Goal: Task Accomplishment & Management: Use online tool/utility

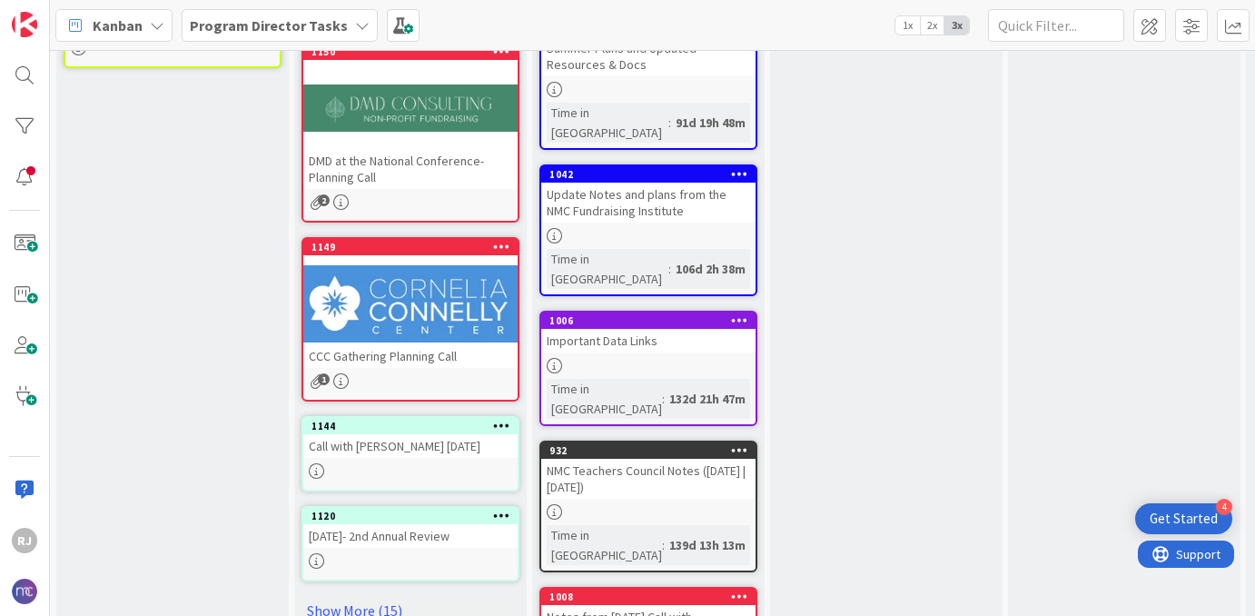
scroll to position [717, 0]
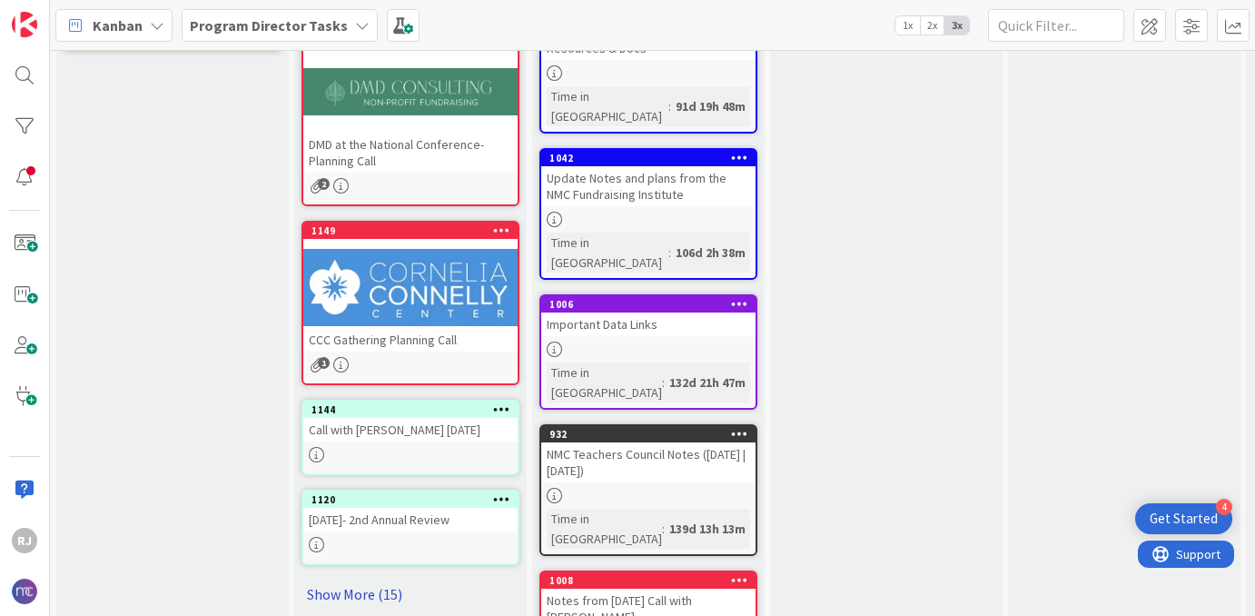
click at [349, 579] on link "Show More (15)" at bounding box center [410, 593] width 218 height 29
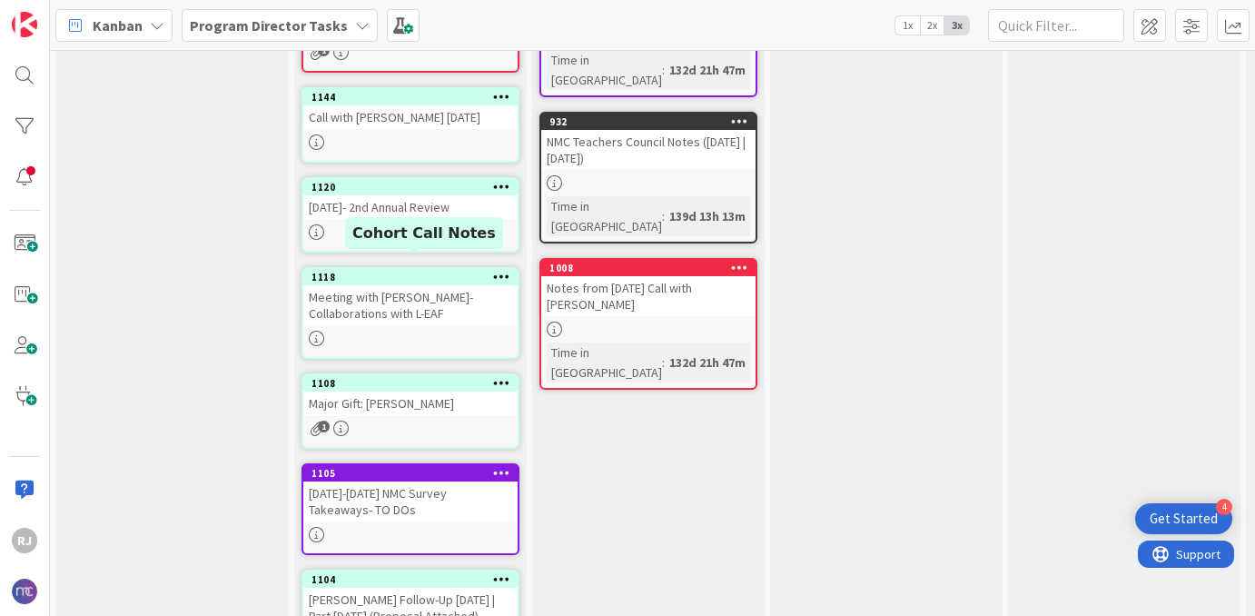
scroll to position [1039, 0]
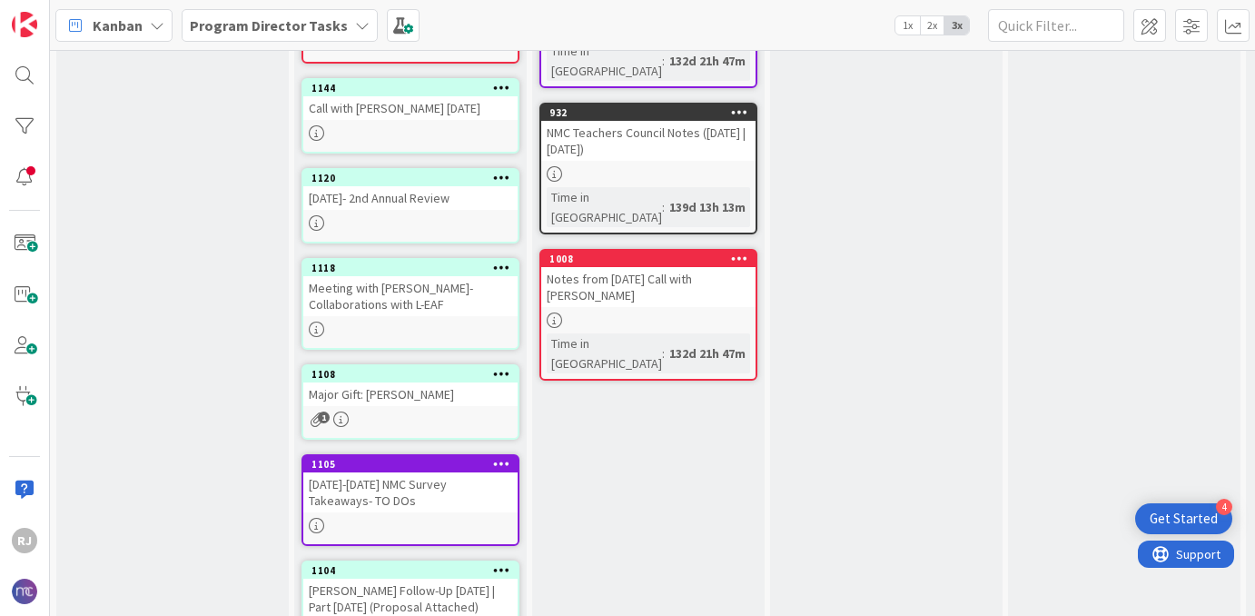
click at [390, 293] on div "Meeting with [PERSON_NAME]- Collaborations with L-EAF" at bounding box center [410, 296] width 214 height 40
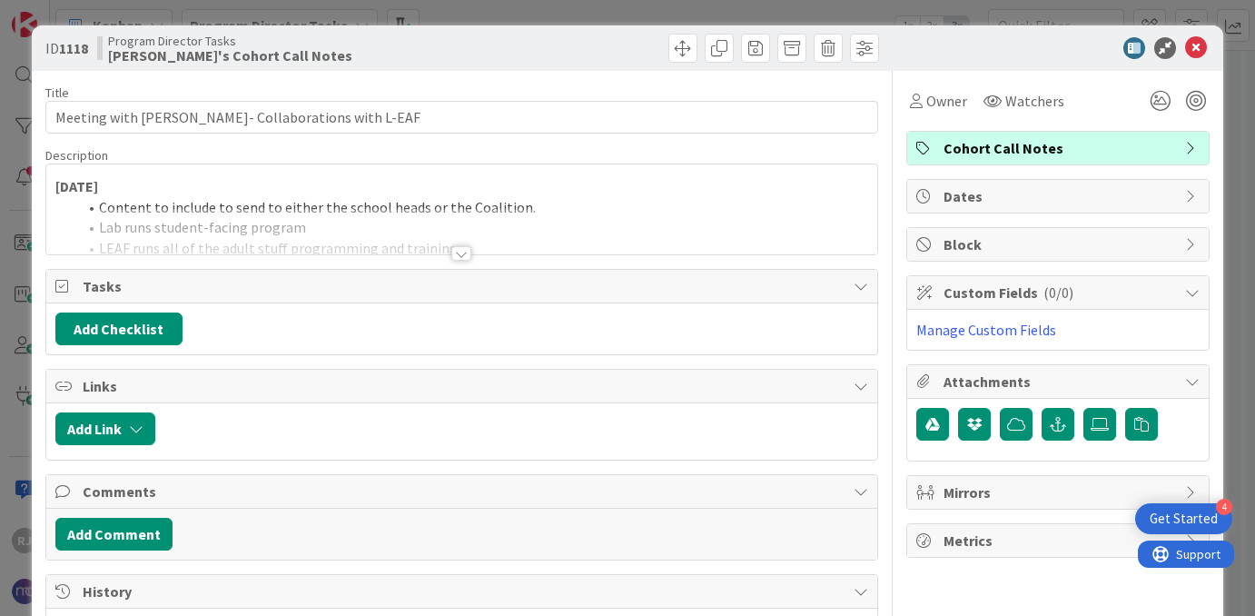
click at [459, 252] on div at bounding box center [461, 253] width 20 height 15
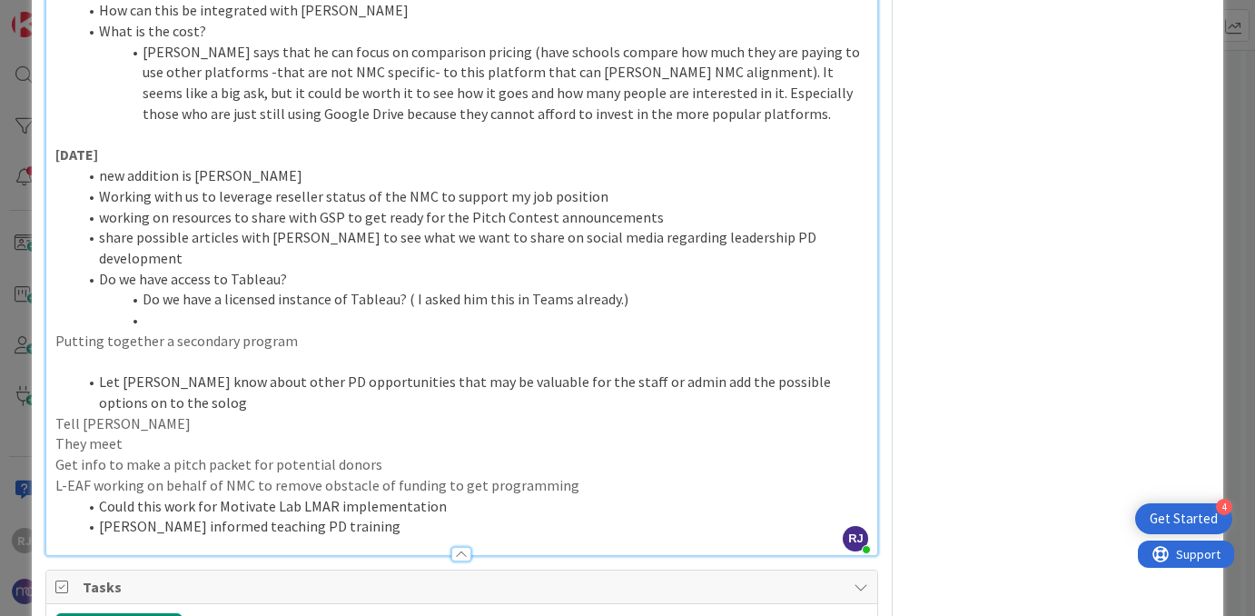
scroll to position [1654, 0]
click at [381, 514] on li "[PERSON_NAME] informed teaching PD training" at bounding box center [473, 524] width 792 height 21
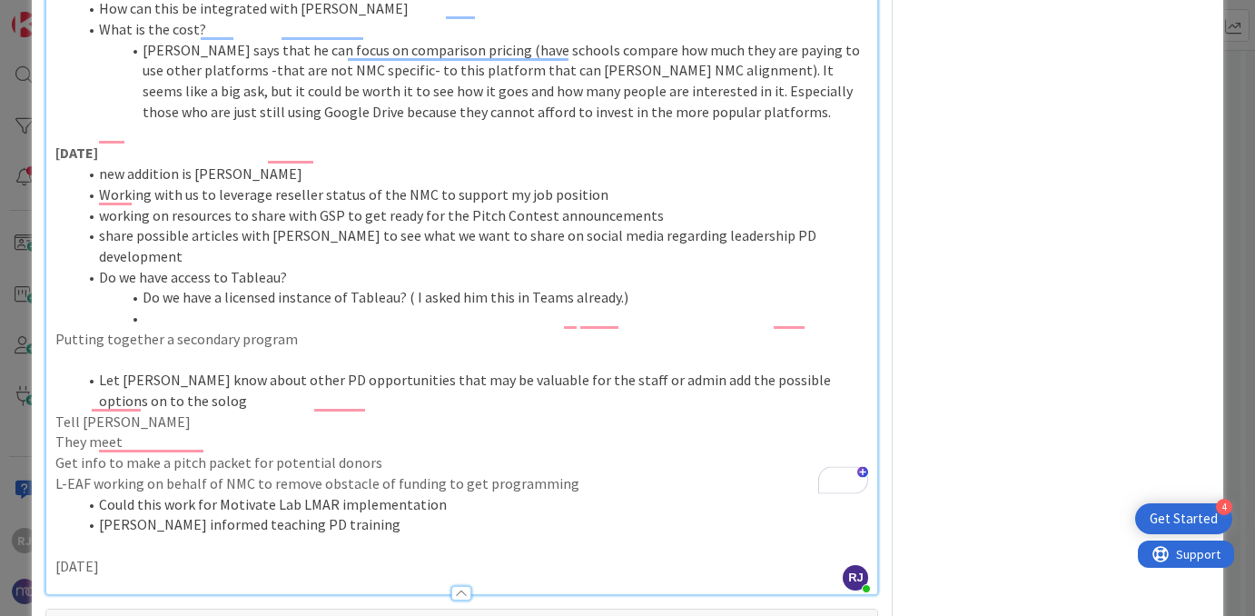
click at [97, 556] on p "[DATE]" at bounding box center [462, 566] width 814 height 21
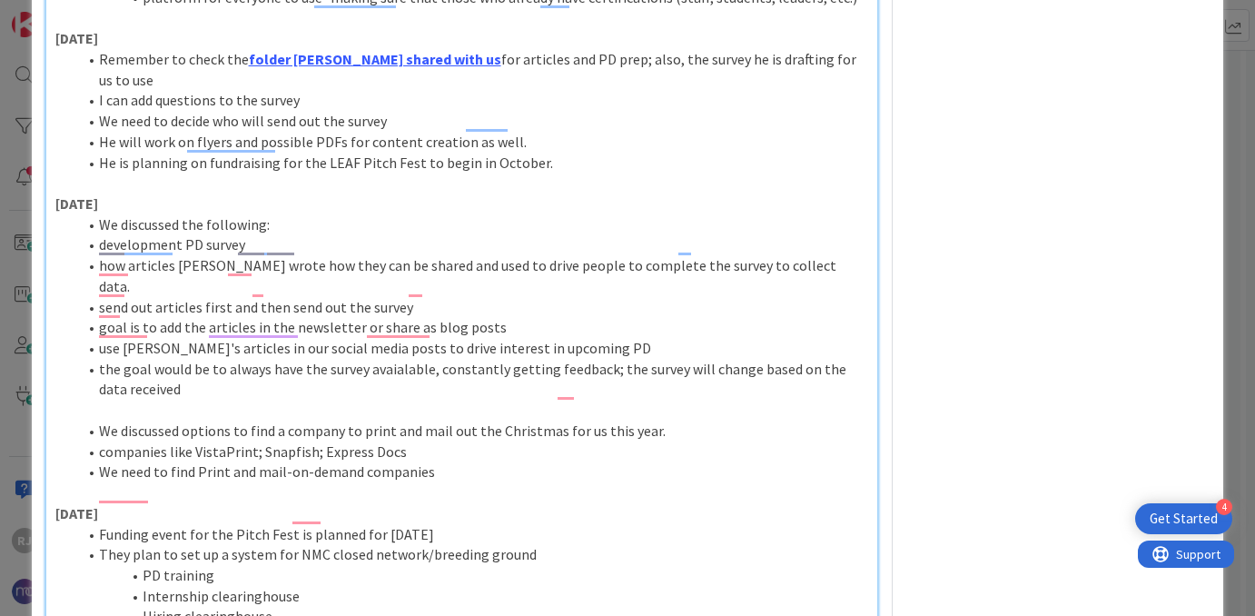
scroll to position [0, 0]
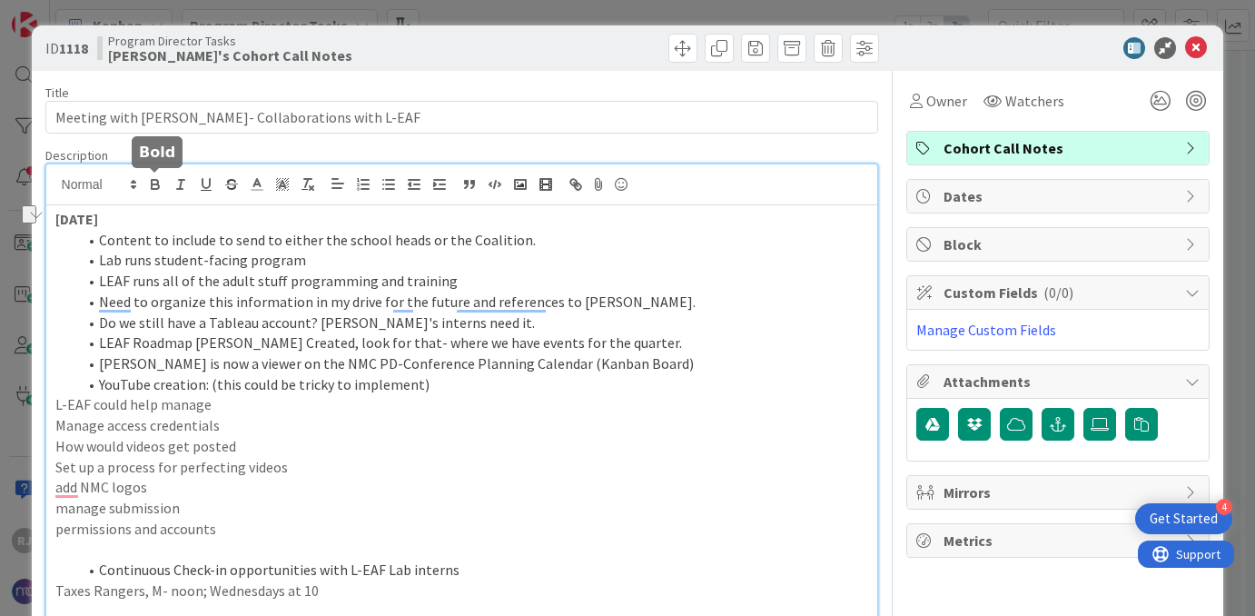
click at [151, 190] on icon "button" at bounding box center [155, 184] width 16 height 16
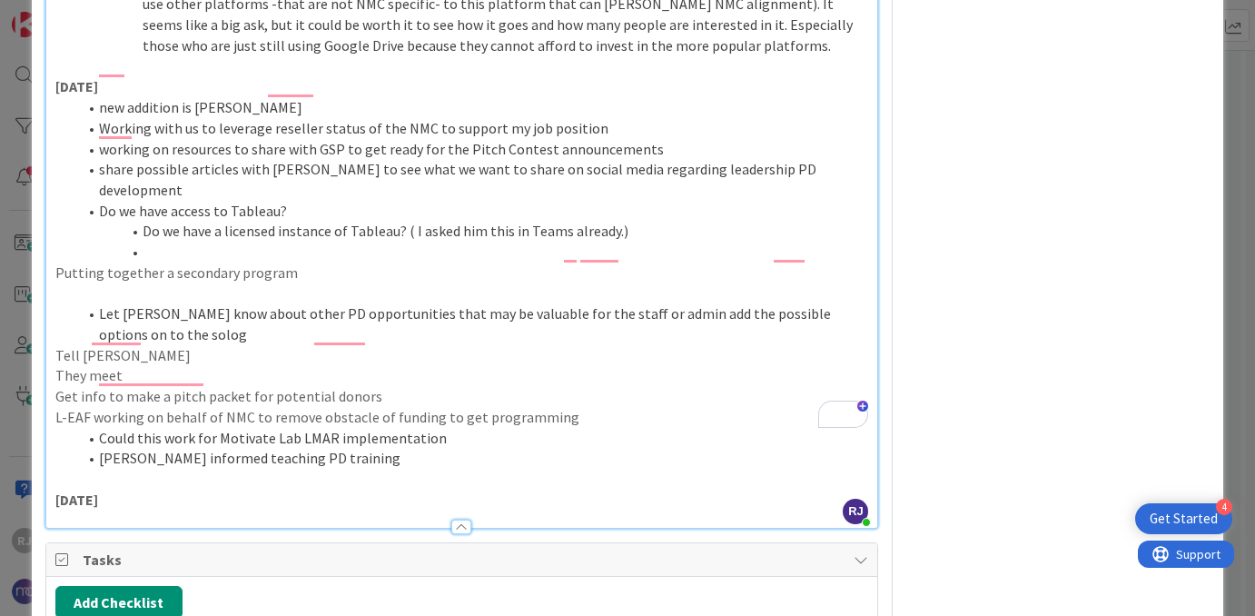
scroll to position [1743, 0]
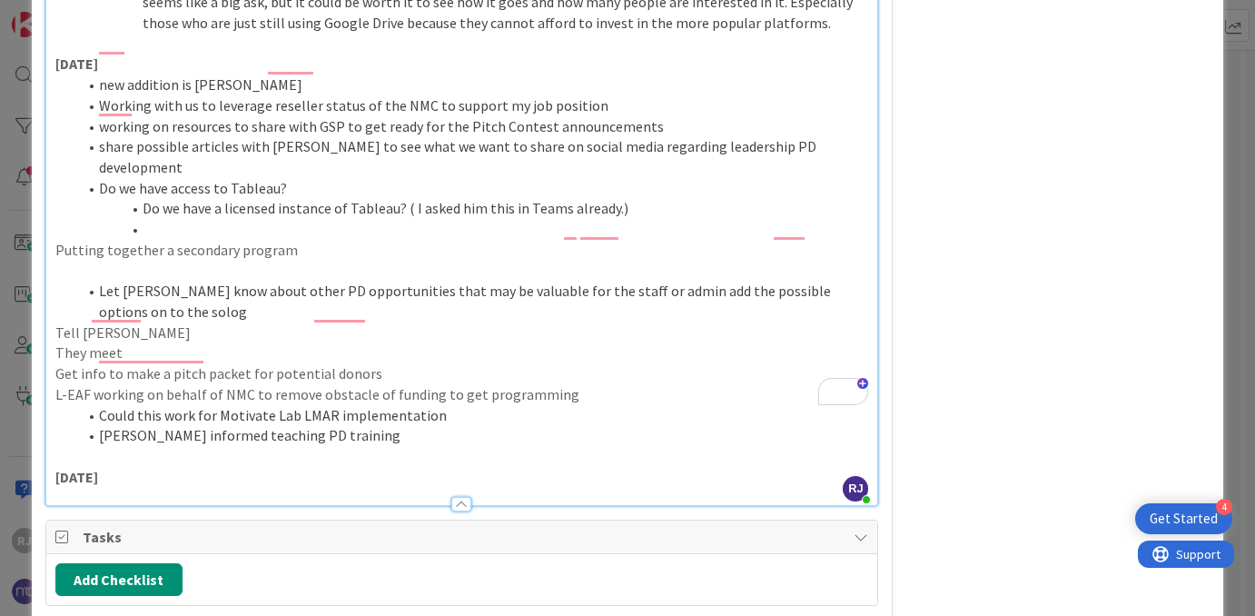
click at [138, 467] on p "[DATE]" at bounding box center [462, 477] width 814 height 21
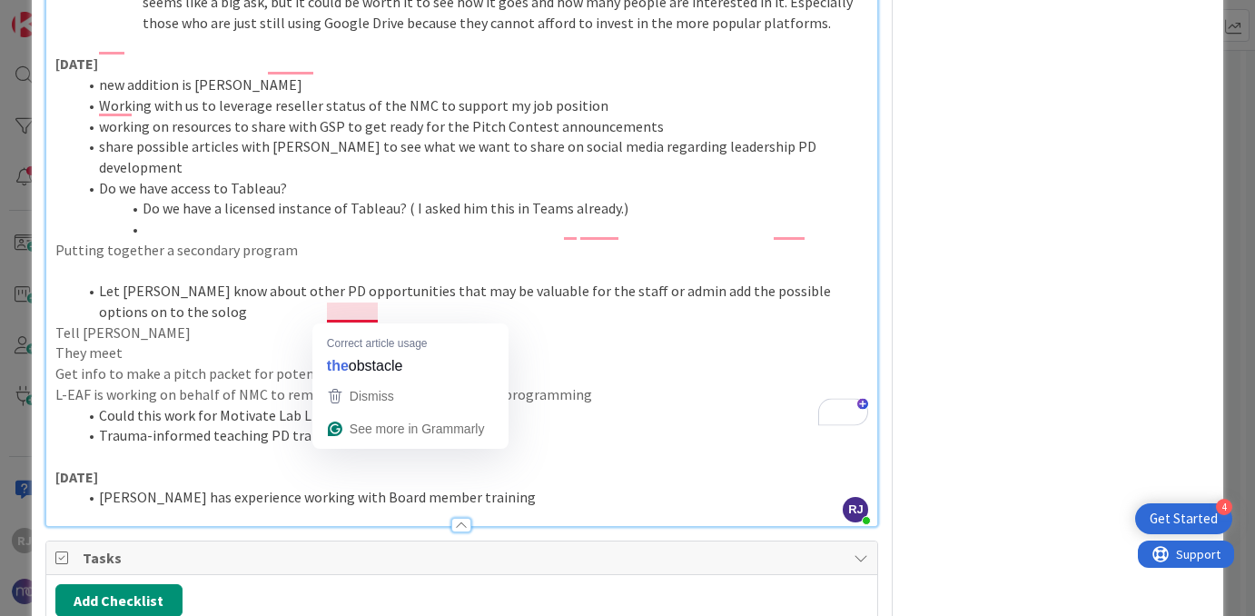
click at [360, 384] on p "L-EAF is working on behalf of NMC to remove obstacle of funding to get programm…" at bounding box center [462, 394] width 814 height 21
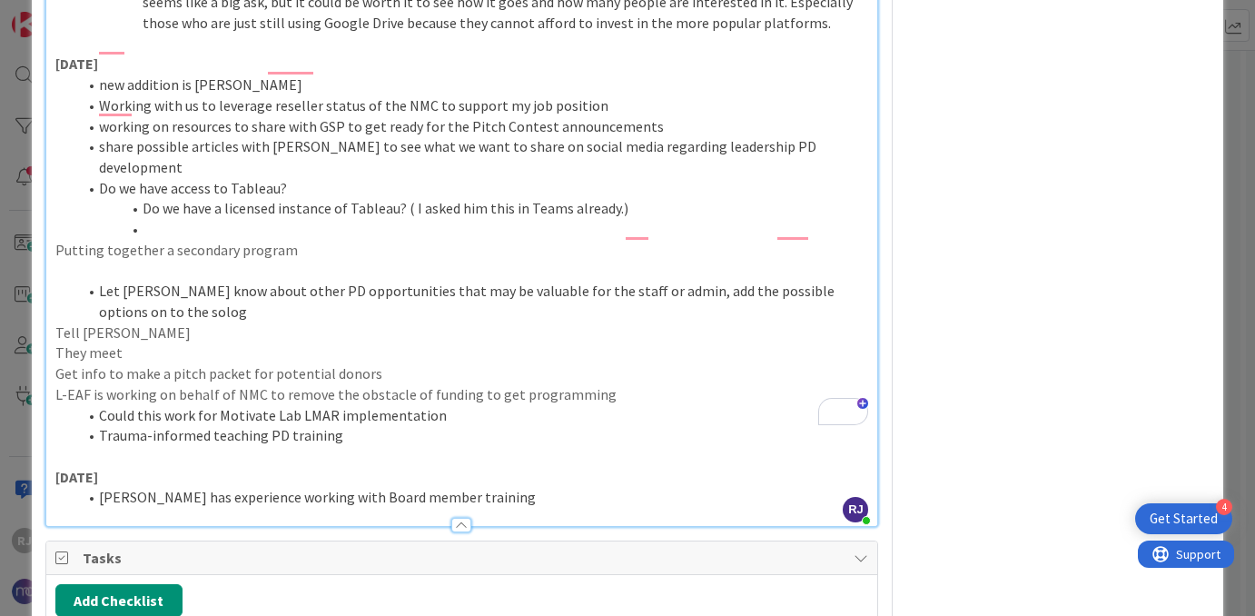
click at [452, 487] on li "[PERSON_NAME] has experience working with Board member training" at bounding box center [473, 497] width 792 height 21
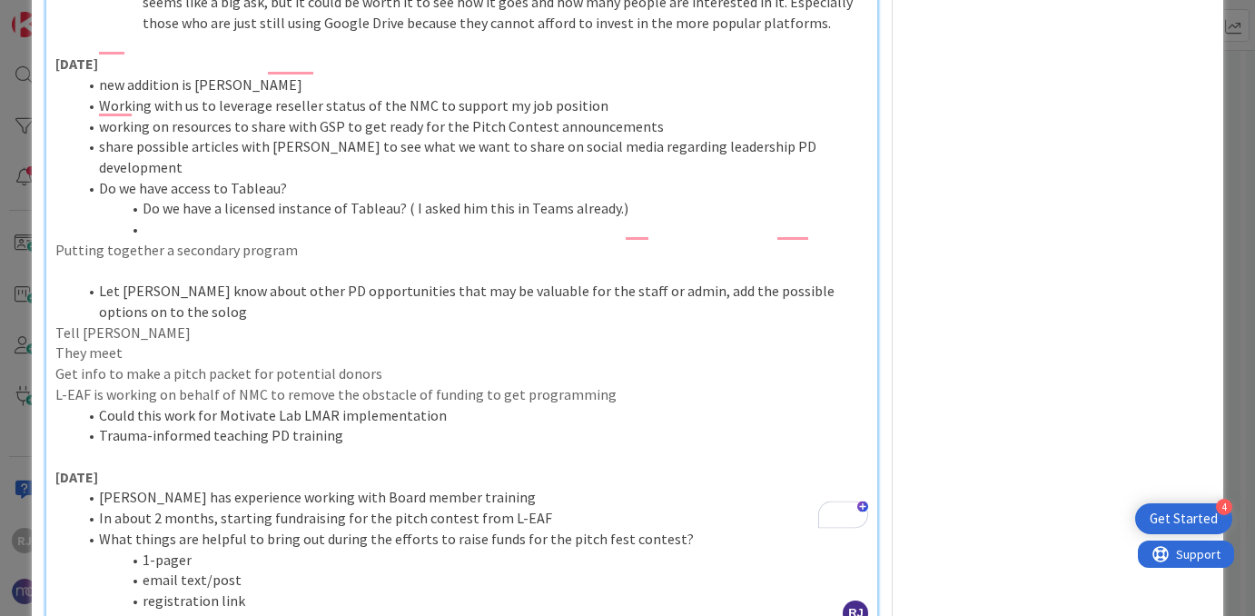
click at [249, 590] on li "registration link" at bounding box center [473, 600] width 792 height 21
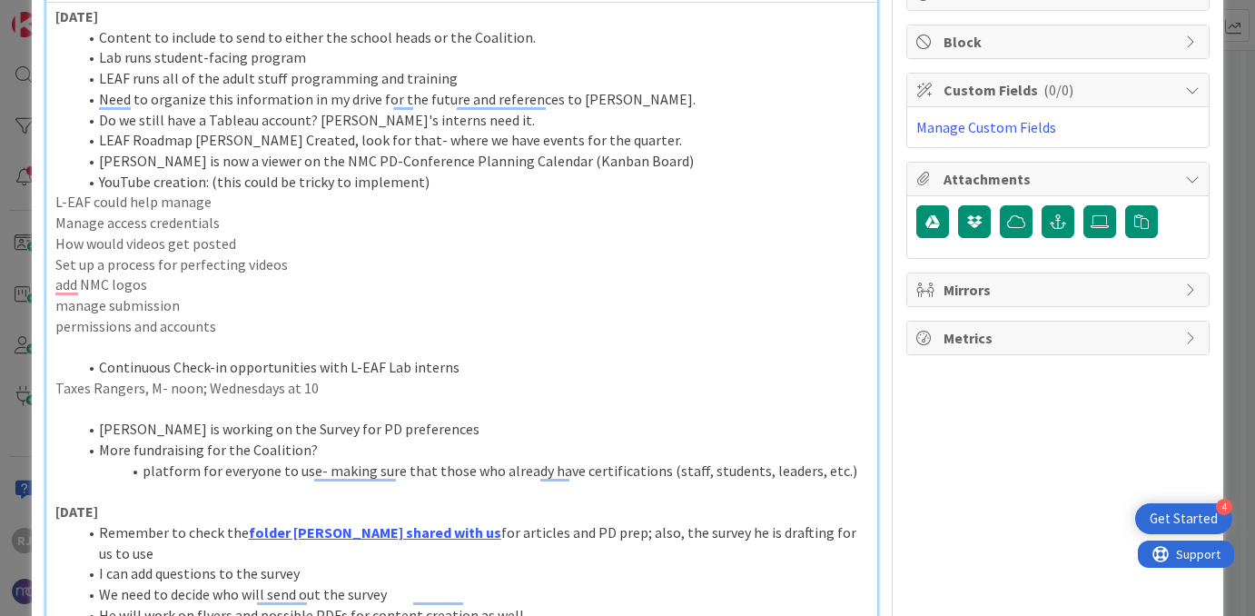
scroll to position [0, 0]
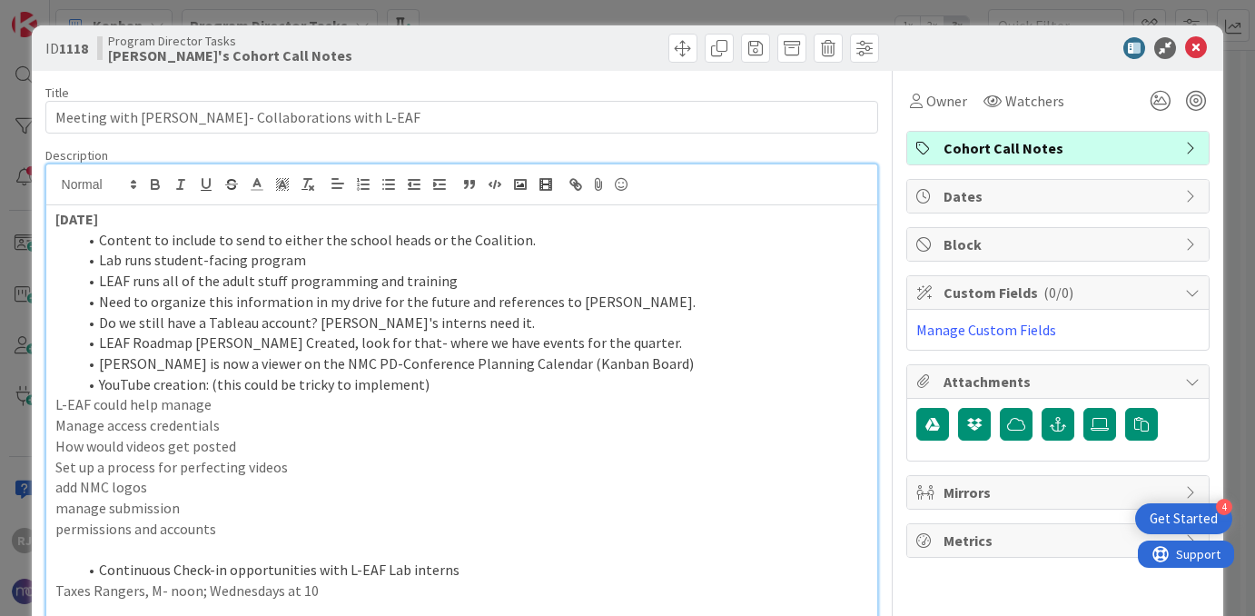
click at [1199, 53] on icon at bounding box center [1196, 48] width 22 height 22
